Goal: Task Accomplishment & Management: Complete application form

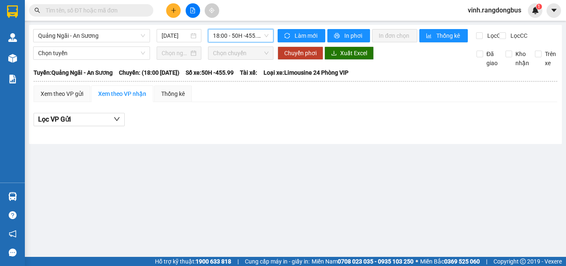
click at [219, 37] on span "18:00 - 50H -455.99" at bounding box center [241, 35] width 56 height 12
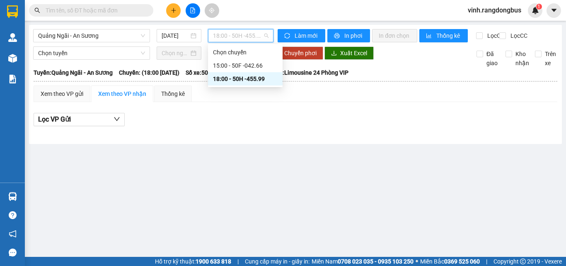
click at [224, 77] on div "18:00 - 50H -455.99" at bounding box center [245, 78] width 65 height 9
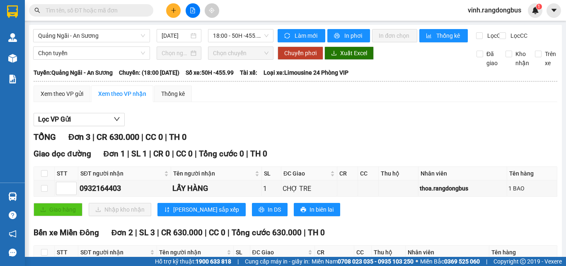
click at [175, 15] on button at bounding box center [173, 10] width 14 height 14
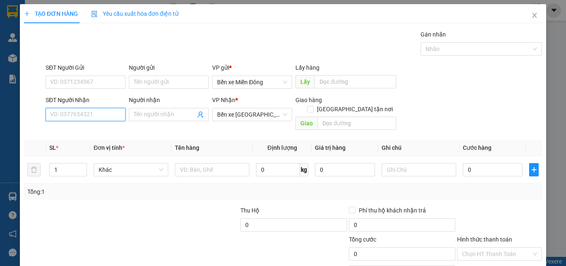
click at [106, 114] on input "SĐT Người Nhận" at bounding box center [86, 114] width 80 height 13
click at [106, 110] on input "SĐT Người Nhận" at bounding box center [86, 114] width 80 height 13
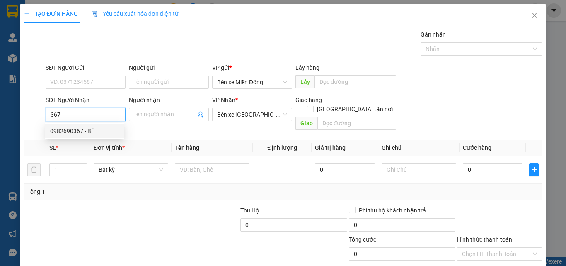
click at [107, 128] on div "0982690367 - BÉ" at bounding box center [84, 130] width 69 height 9
type input "0982690367"
type input "BÉ"
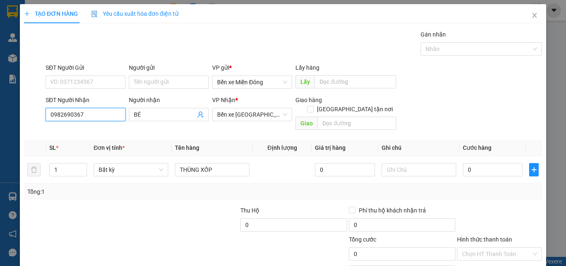
type input "0982690367"
click at [87, 209] on div at bounding box center [77, 219] width 108 height 29
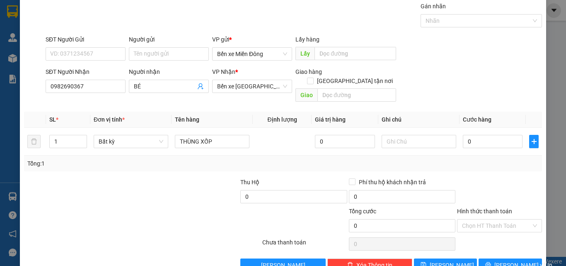
scroll to position [41, 0]
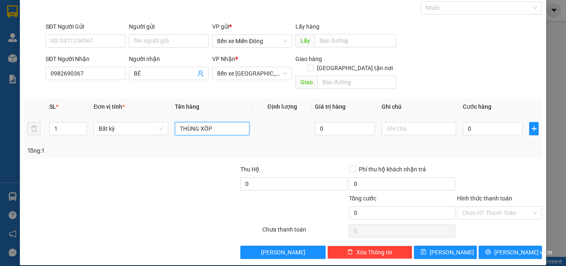
click at [220, 122] on input "THÙNG XỐP" at bounding box center [212, 128] width 75 height 13
type input "BAO VÀNG"
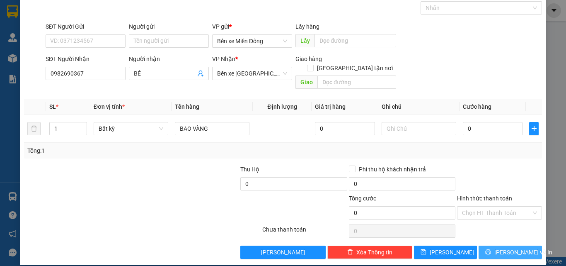
click at [502, 247] on span "Lưu và In" at bounding box center [523, 251] width 58 height 9
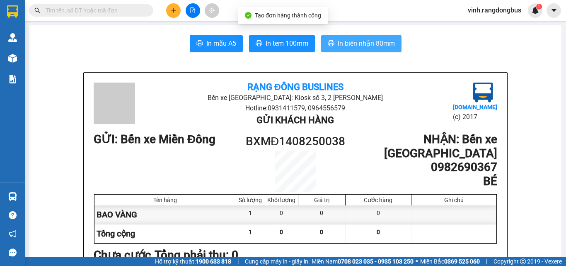
click at [351, 44] on span "In biên nhận 80mm" at bounding box center [366, 43] width 57 height 10
